Goal: Task Accomplishment & Management: Complete application form

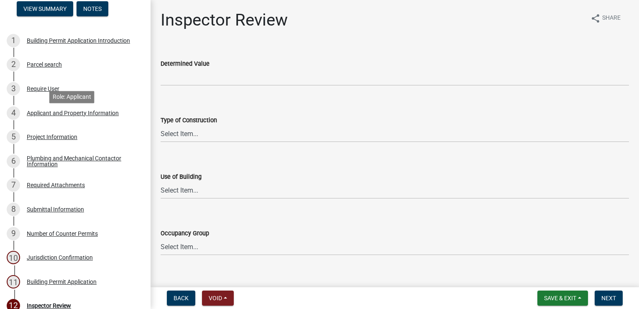
scroll to position [160, 0]
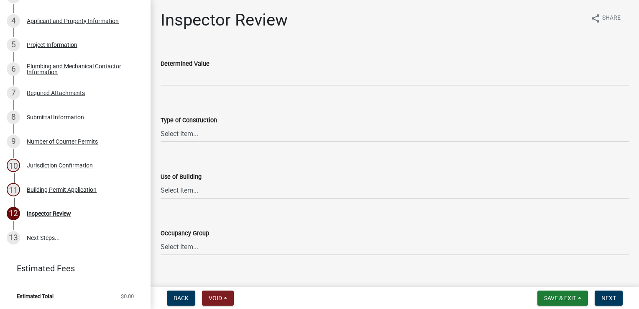
click at [63, 100] on link "7 Required Attachments" at bounding box center [75, 93] width 151 height 24
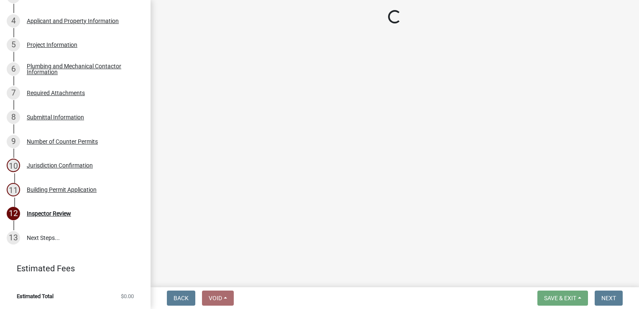
click at [60, 87] on div "7 Required Attachments" at bounding box center [72, 92] width 131 height 13
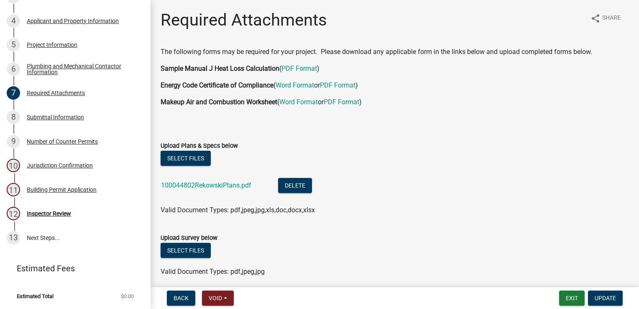
click at [206, 184] on link "100044802RekowskiPlans.pdf" at bounding box center [206, 185] width 90 height 8
click at [34, 213] on div "Inspector Review" at bounding box center [49, 213] width 44 height 6
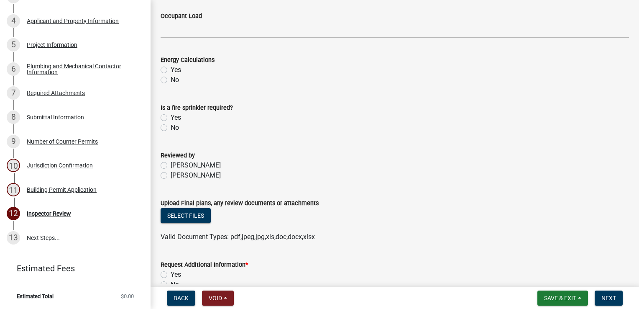
scroll to position [422, 0]
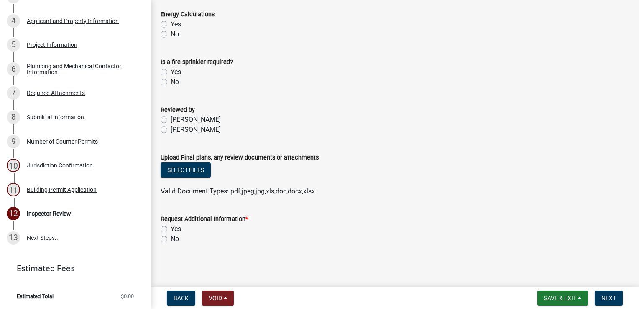
click at [171, 228] on label "Yes" at bounding box center [176, 229] width 10 height 10
click at [171, 228] on input "Yes" at bounding box center [173, 226] width 5 height 5
radio input "true"
drag, startPoint x: 613, startPoint y: 300, endPoint x: 609, endPoint y: 289, distance: 11.9
click at [613, 299] on span "Next" at bounding box center [609, 298] width 15 height 7
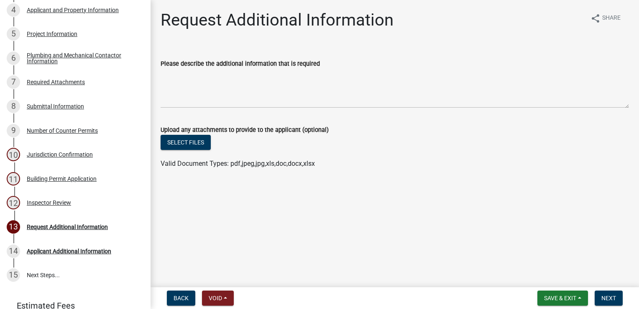
scroll to position [208, 0]
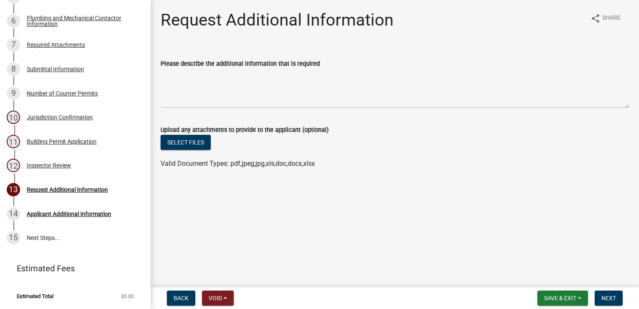
click at [174, 66] on label "Please describe the additional information that is required" at bounding box center [240, 64] width 159 height 6
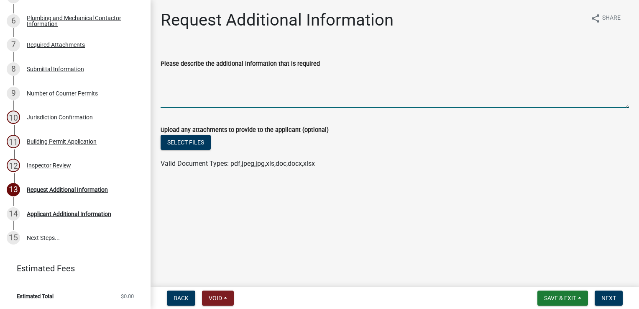
click at [174, 69] on textarea "Please describe the additional information that is required" at bounding box center [395, 88] width 469 height 39
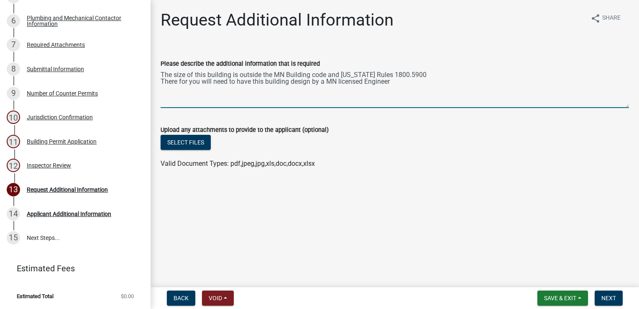
type textarea "The size of this building is outside the MN Building code and [US_STATE] Rules …"
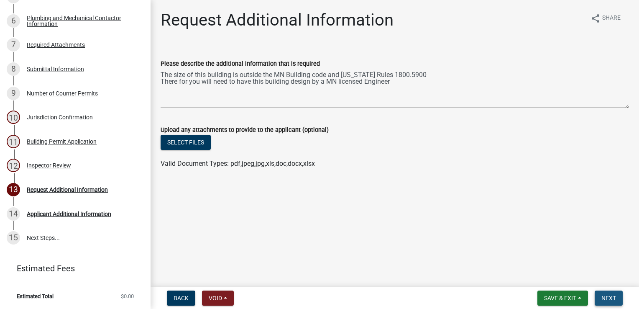
click at [607, 299] on span "Next" at bounding box center [609, 298] width 15 height 7
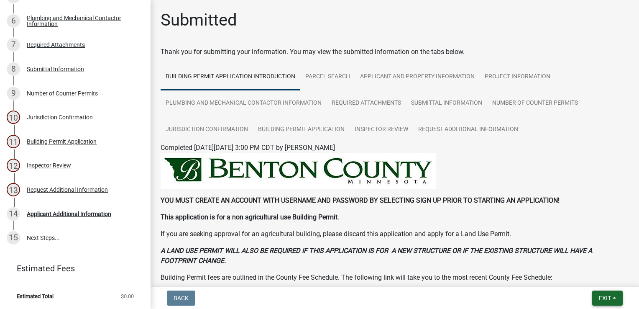
click at [600, 299] on span "Exit" at bounding box center [605, 298] width 12 height 7
click at [587, 276] on button "Save & Exit" at bounding box center [589, 276] width 67 height 20
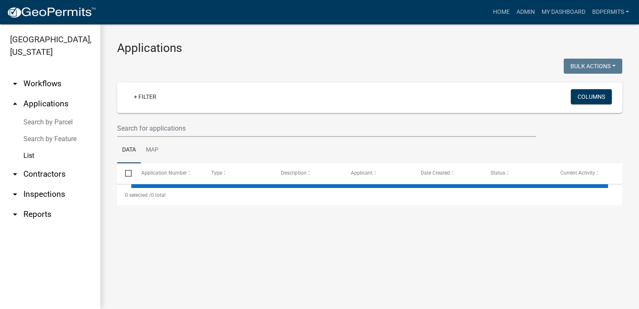
select select "3: 100"
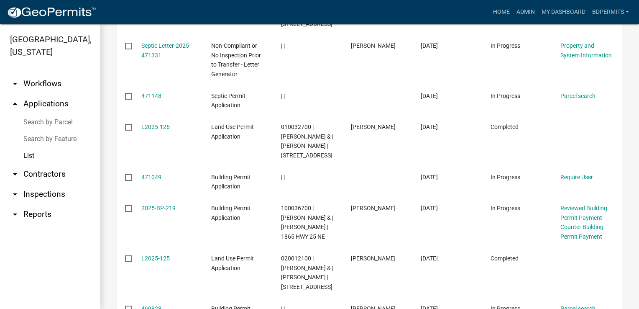
scroll to position [921, 0]
